Goal: Information Seeking & Learning: Learn about a topic

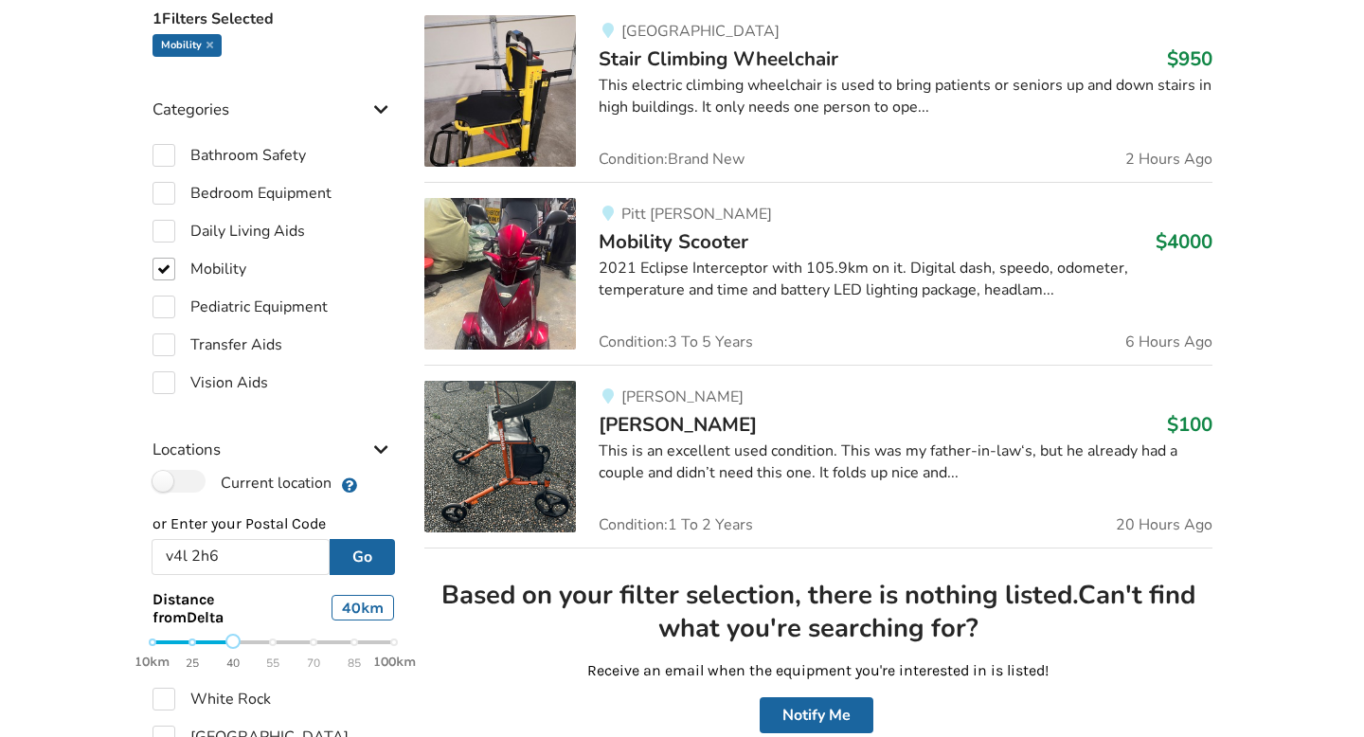
scroll to position [530, 0]
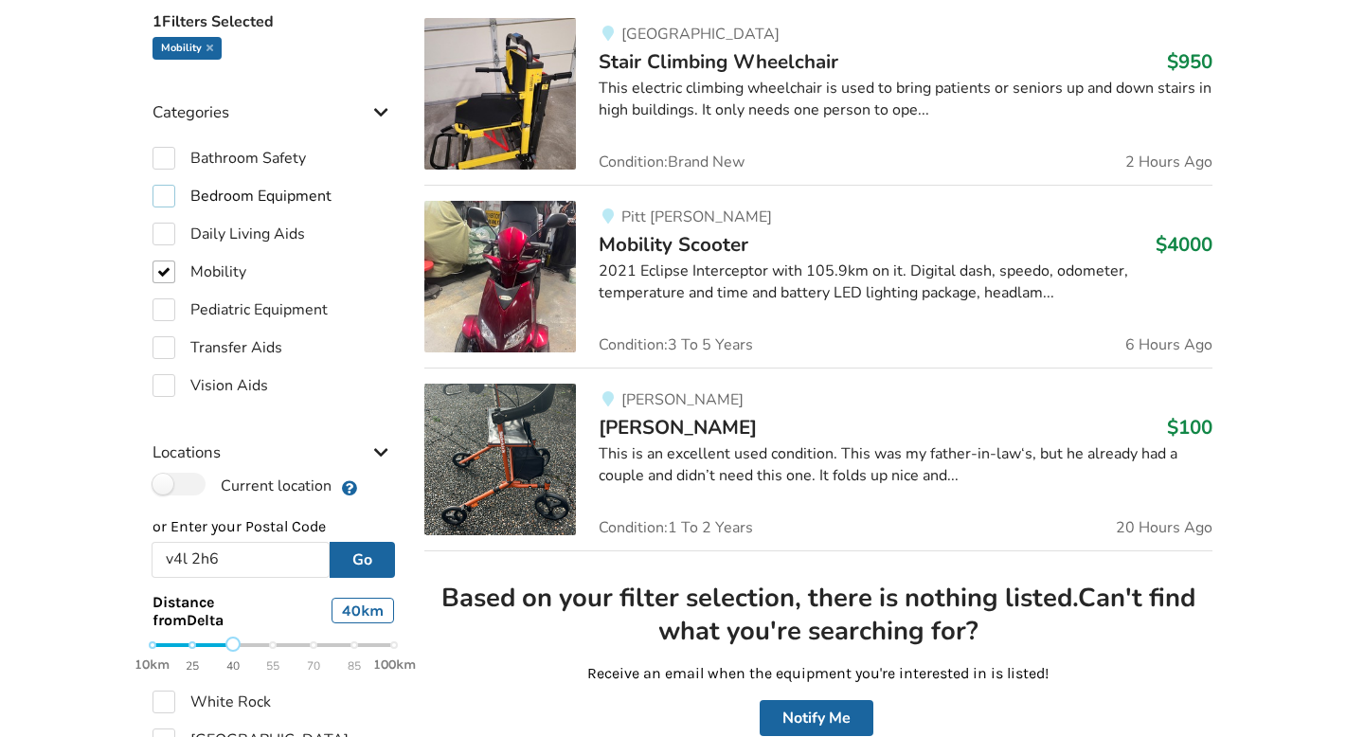
click at [167, 200] on label "Bedroom Equipment" at bounding box center [241, 196] width 179 height 23
checkbox input "true"
click at [165, 268] on label "Mobility" at bounding box center [199, 271] width 94 height 23
checkbox input "false"
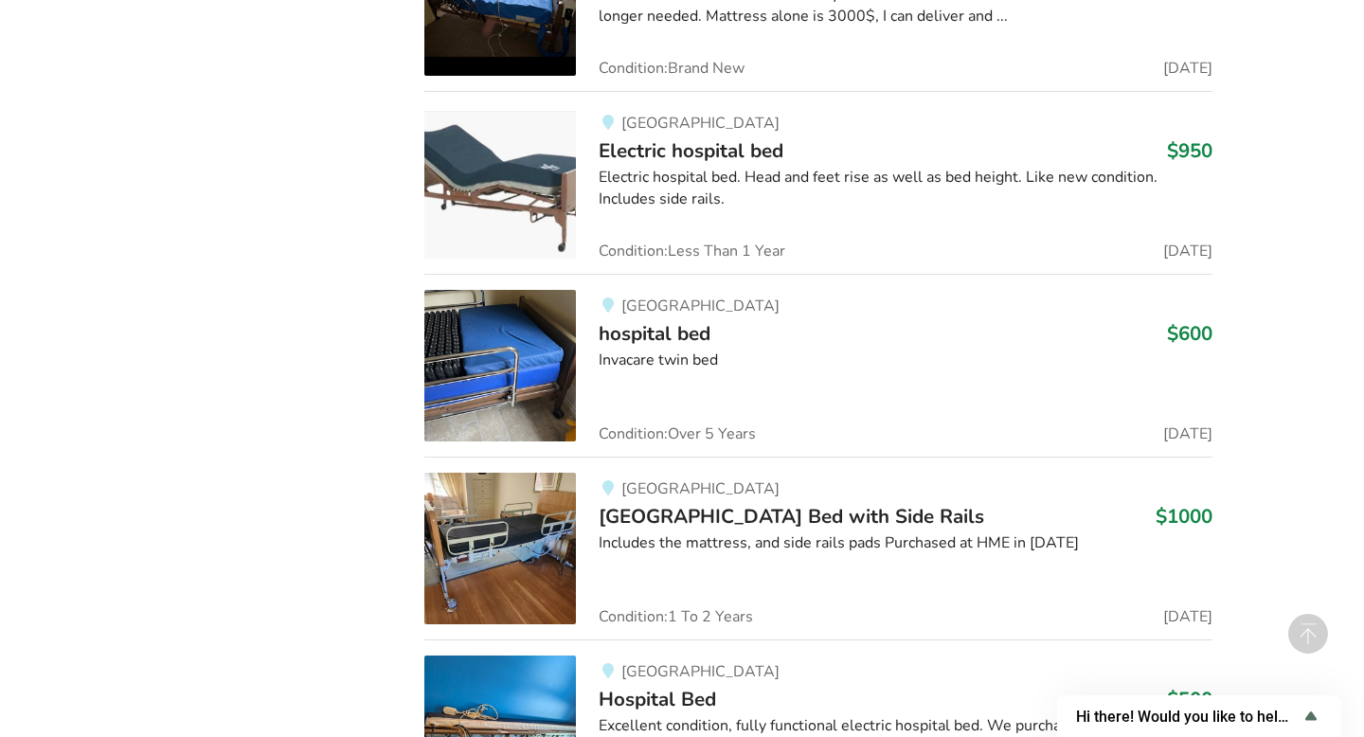
scroll to position [5858, 0]
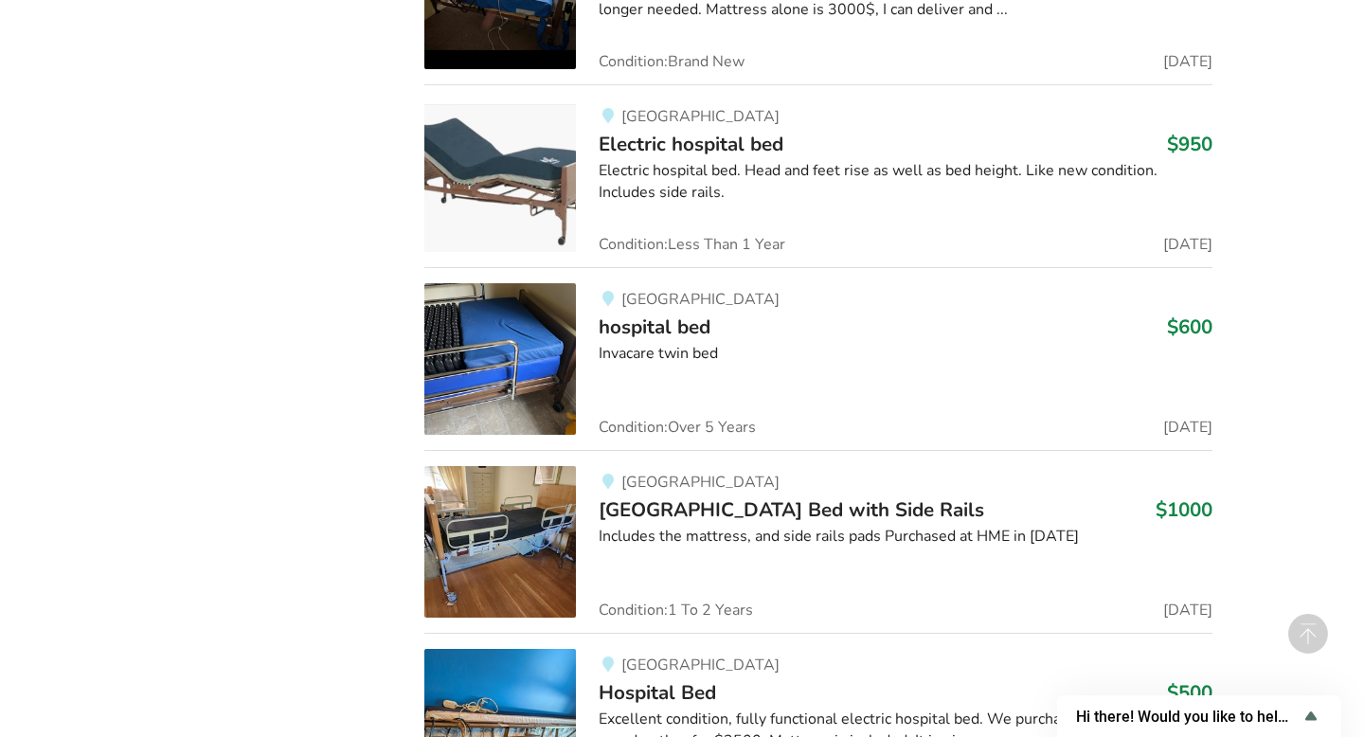
click at [672, 343] on div "Invacare twin bed" at bounding box center [905, 354] width 613 height 22
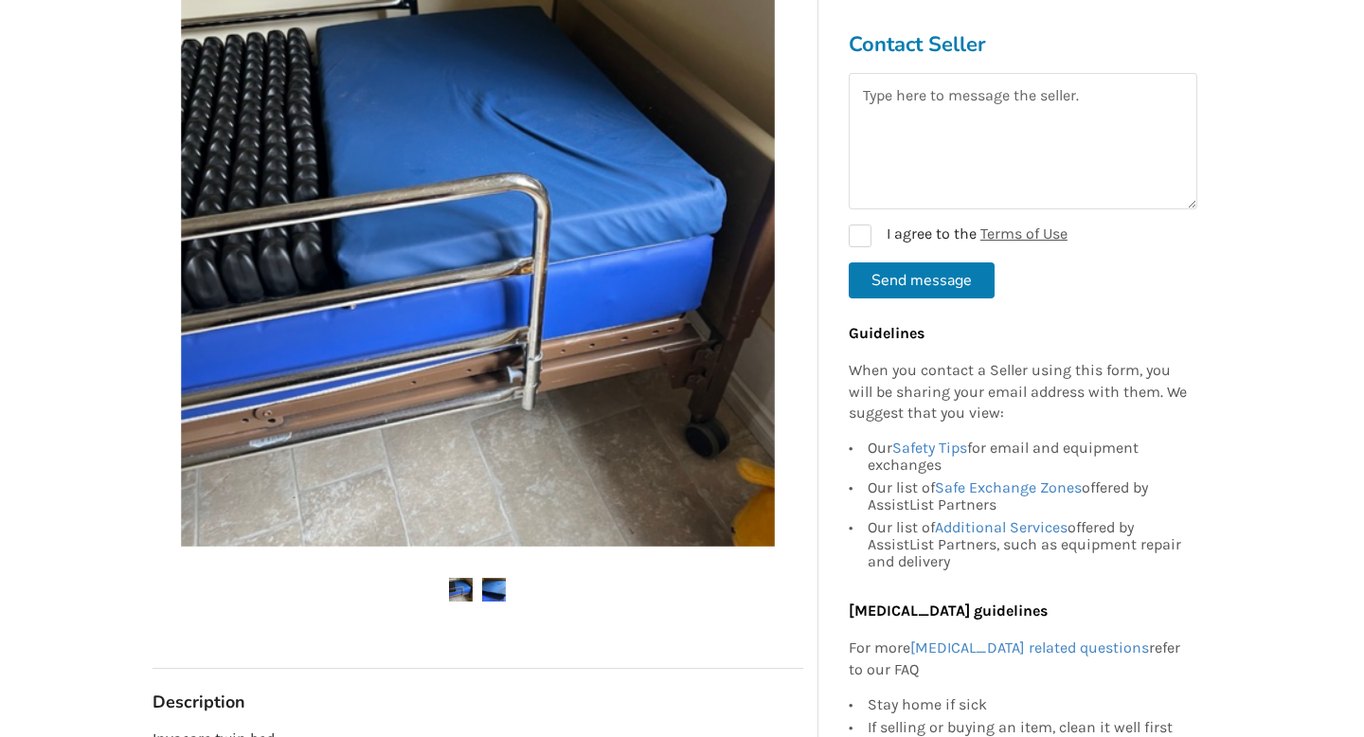
scroll to position [411, 0]
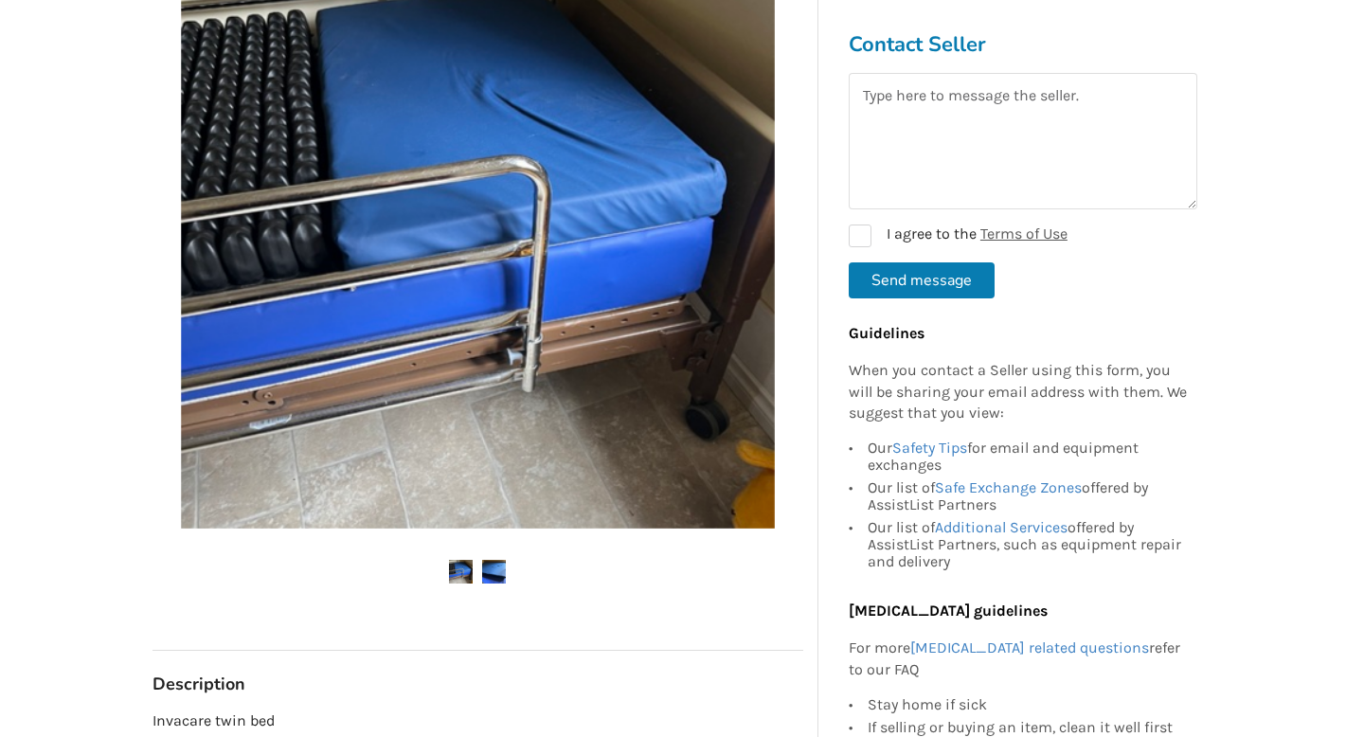
click at [496, 568] on img at bounding box center [494, 572] width 24 height 24
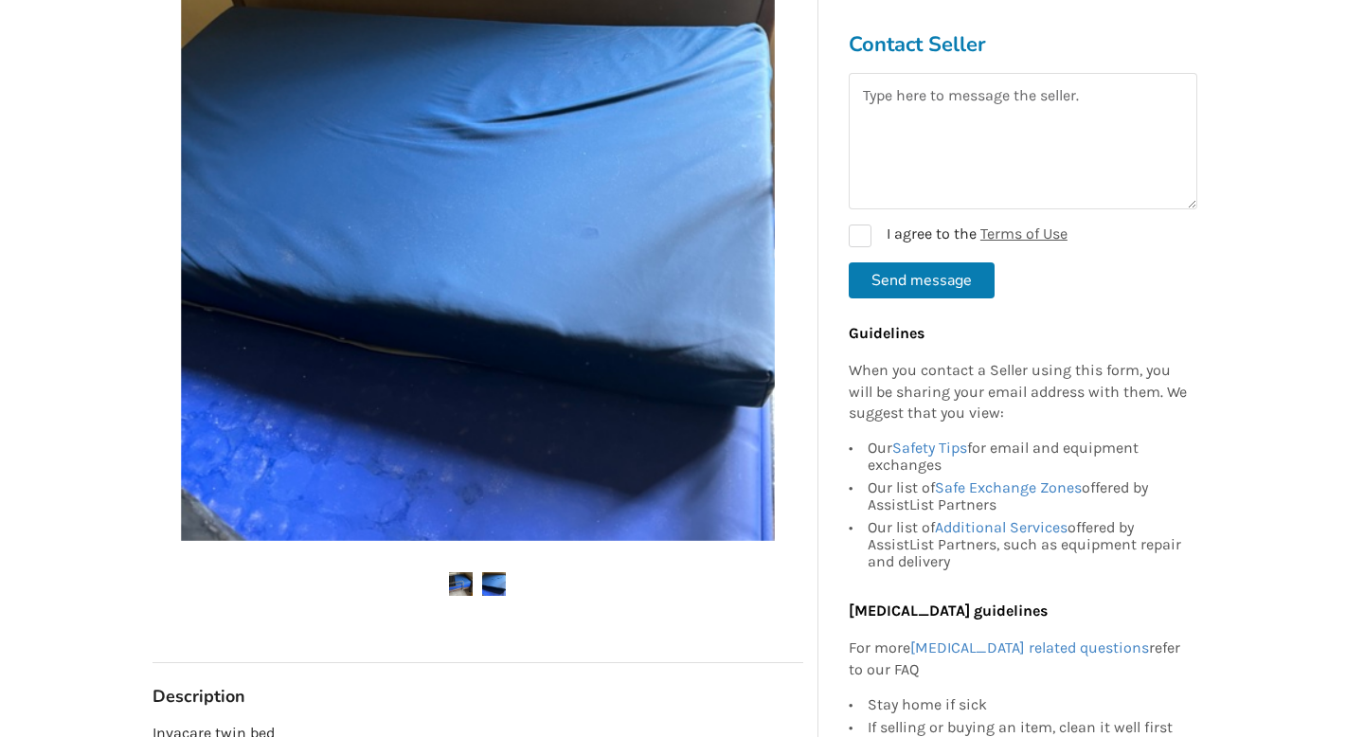
scroll to position [410, 0]
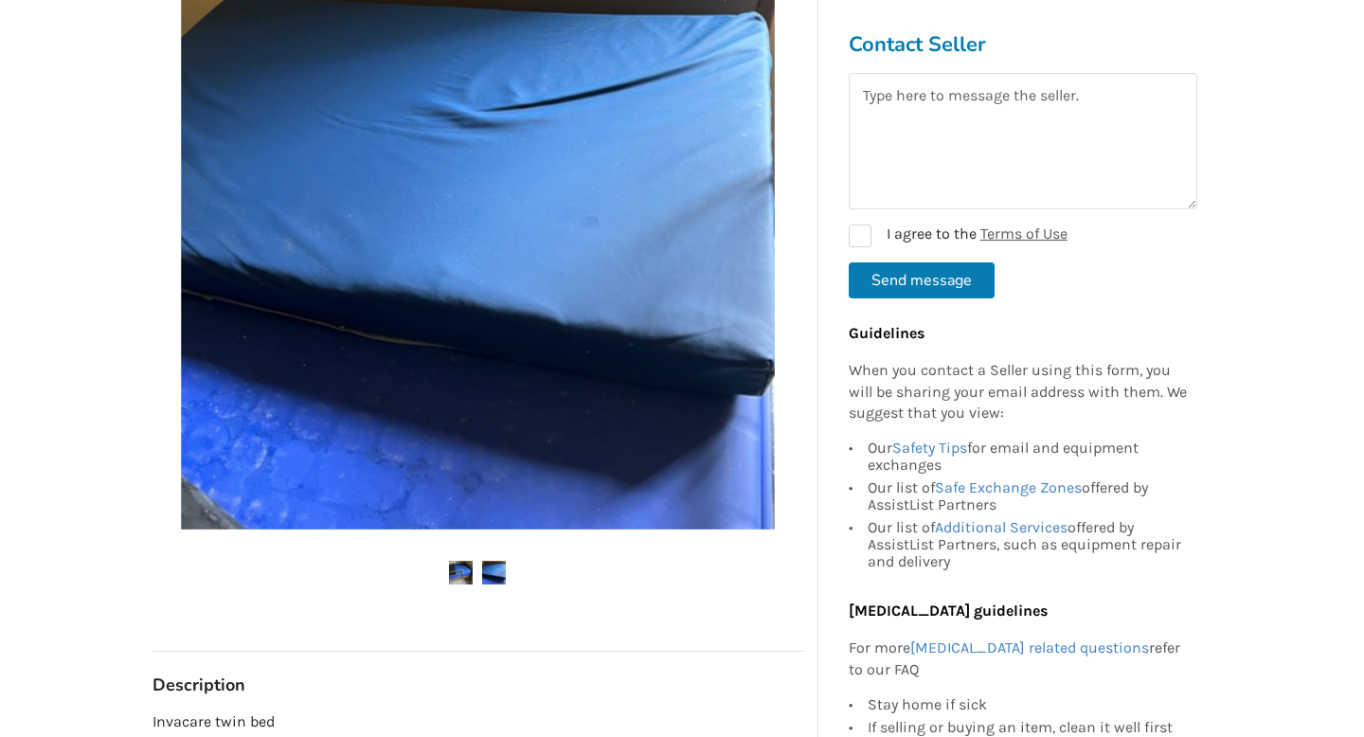
click at [461, 572] on img at bounding box center [461, 573] width 24 height 24
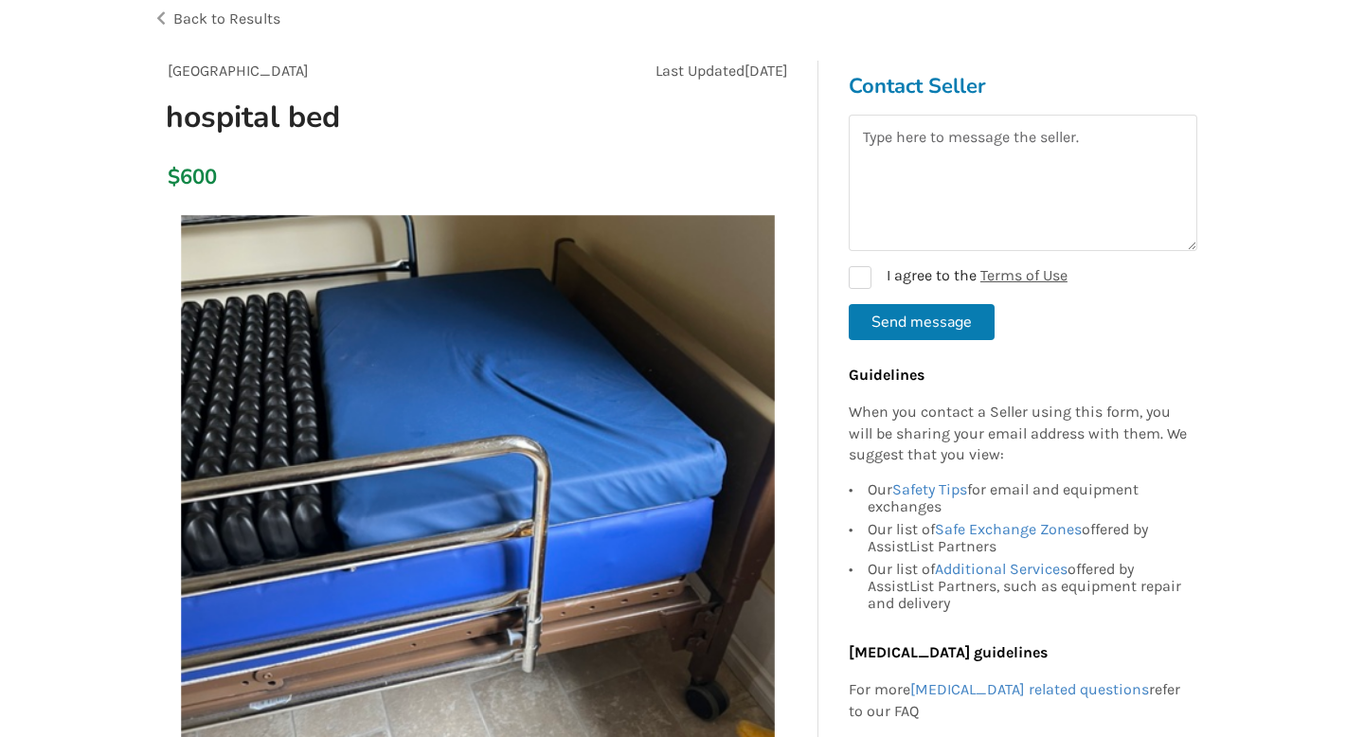
scroll to position [138, 0]
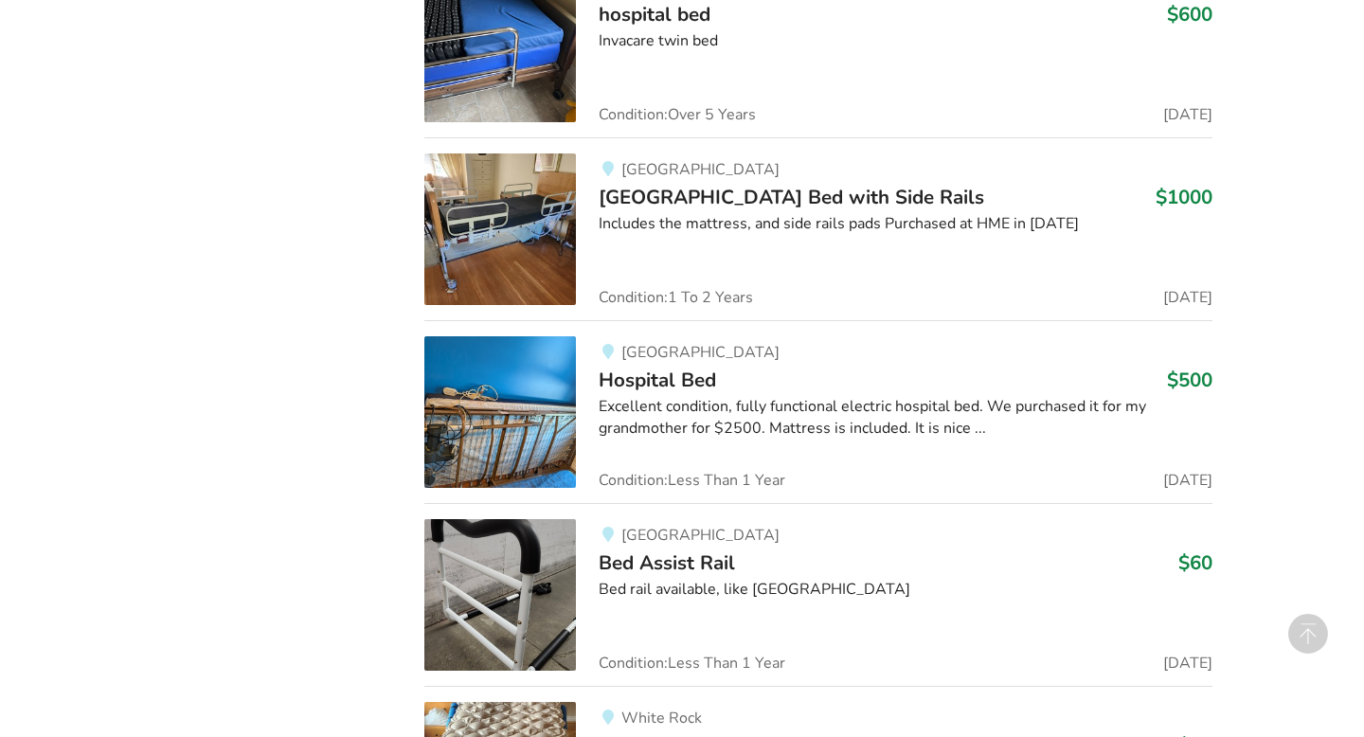
scroll to position [6171, 0]
click at [639, 375] on span "Hospital Bed" at bounding box center [657, 379] width 117 height 27
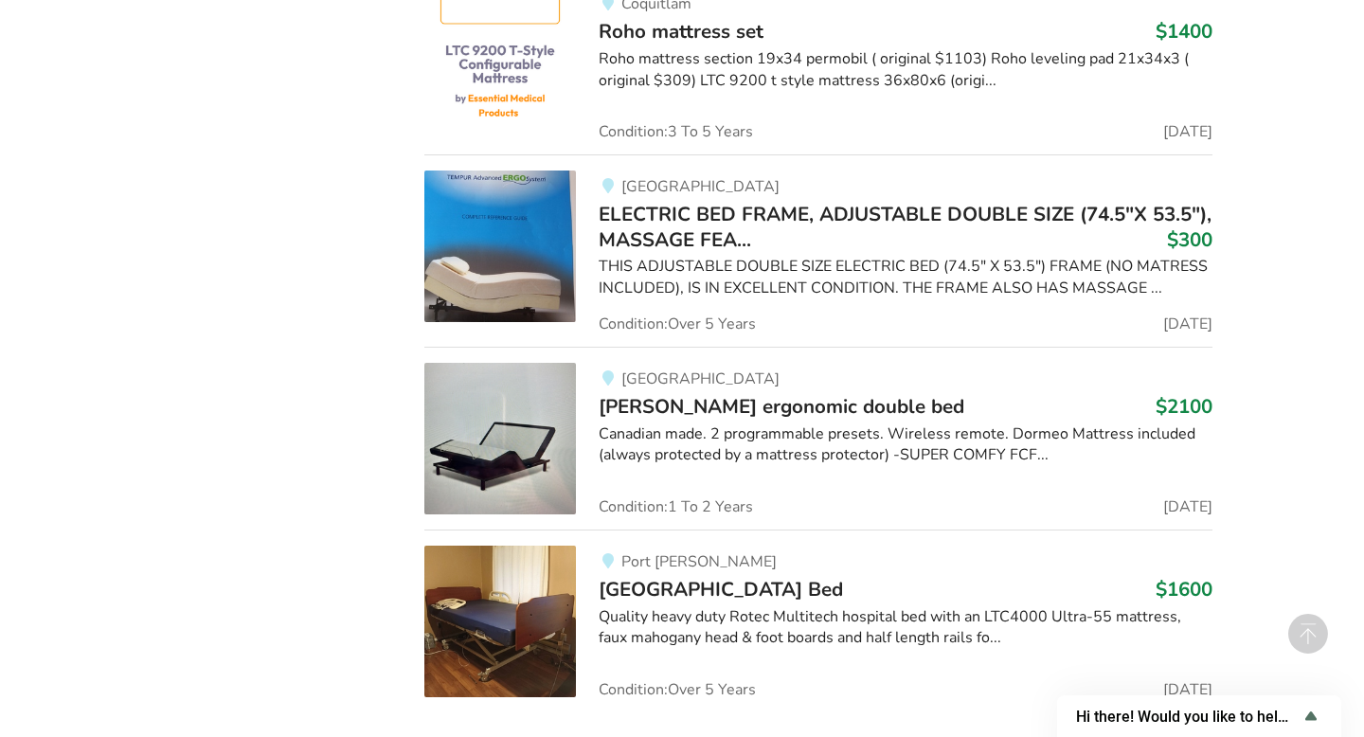
scroll to position [8815, 0]
